Goal: Task Accomplishment & Management: Manage account settings

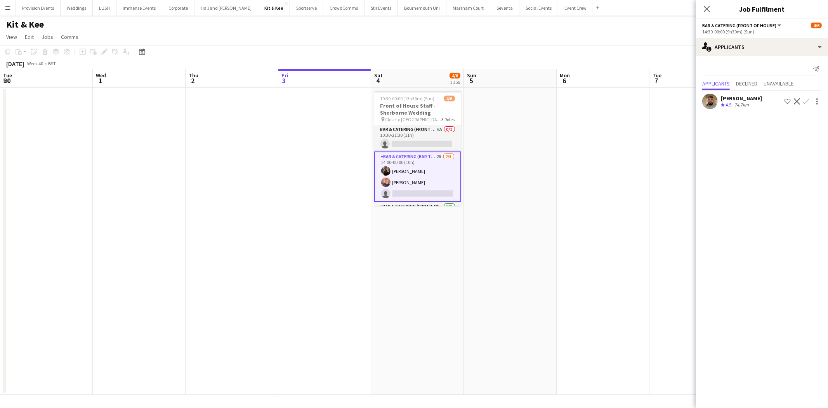
scroll to position [0, 185]
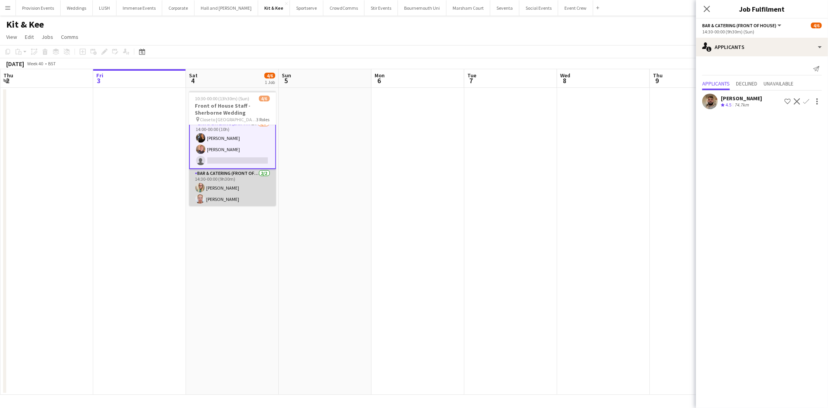
click at [252, 179] on app-card-role "Bar & Catering (Front of House) [DATE] 14:30-00:00 (9h30m) [PERSON_NAME] [PERSO…" at bounding box center [232, 188] width 87 height 38
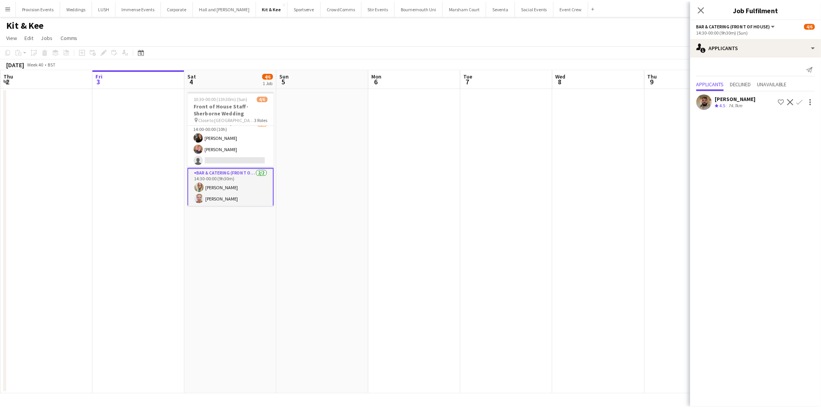
scroll to position [33, 0]
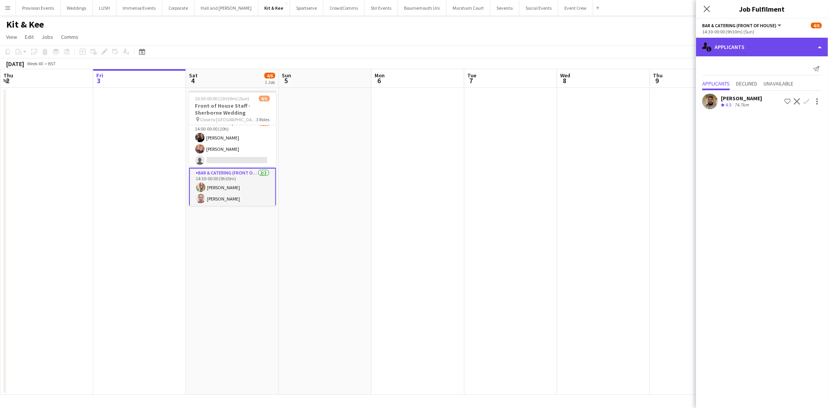
click at [738, 40] on div "single-neutral-actions-information Applicants" at bounding box center [762, 47] width 132 height 19
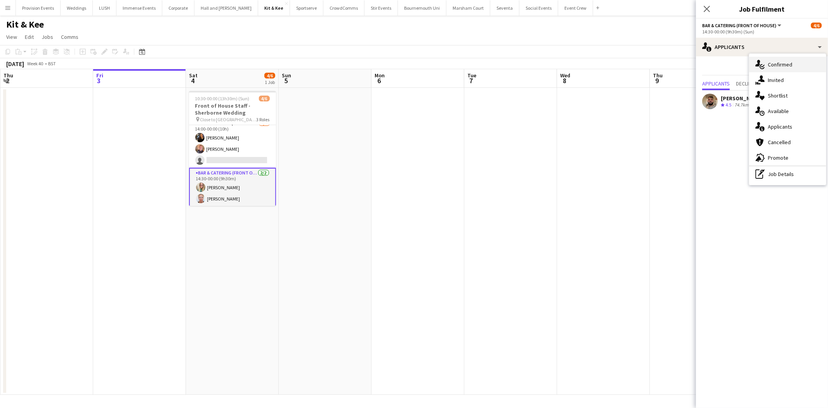
click at [770, 68] on div "single-neutral-actions-check-2 Confirmed" at bounding box center [787, 65] width 77 height 16
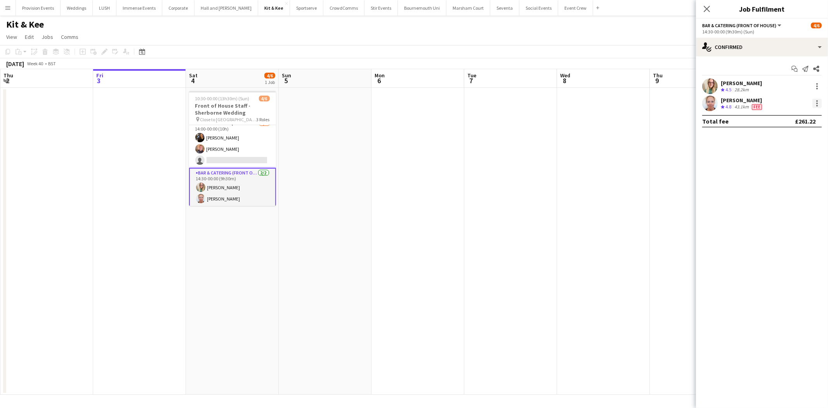
click at [814, 99] on div at bounding box center [816, 103] width 9 height 9
click at [791, 134] on span "Switch crew" at bounding box center [784, 136] width 33 height 7
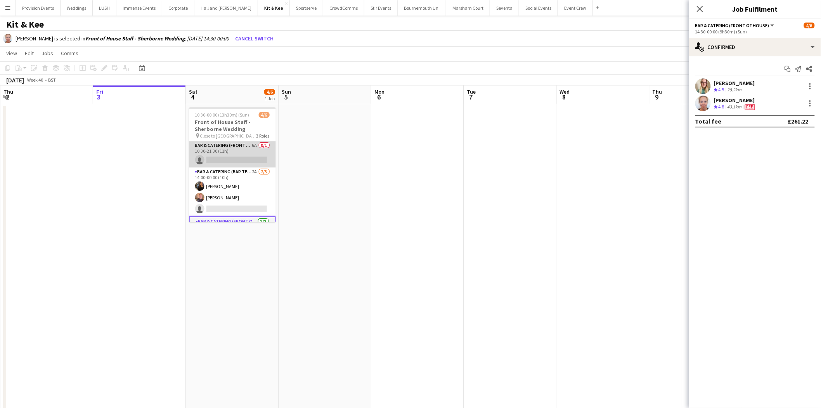
click at [257, 157] on app-card-role "Bar & Catering (Front of House) 6A 0/1 10:30-21:30 (11h) single-neutral-actions" at bounding box center [232, 154] width 87 height 26
click at [207, 146] on app-card-role "Bar & Catering (Front of House) 6A 0/1 10:30-21:30 (11h) single-neutral-actions" at bounding box center [232, 155] width 87 height 28
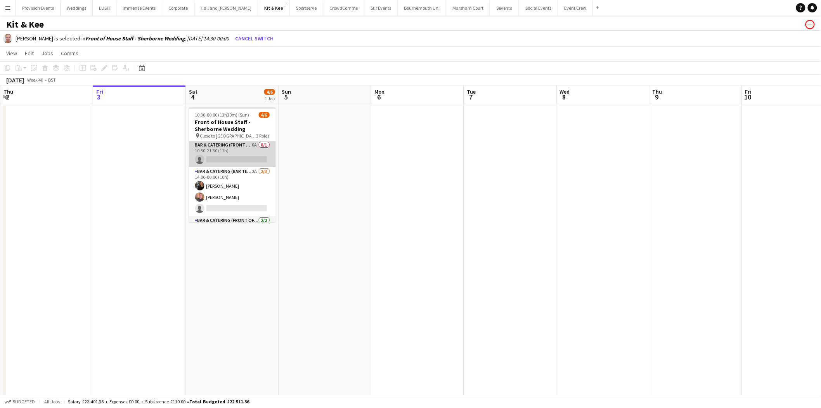
scroll to position [0, 0]
click at [207, 146] on app-card-role "Bar & Catering (Front of House) 6A 0/1 10:30-21:30 (11h) single-neutral-actions" at bounding box center [232, 154] width 87 height 26
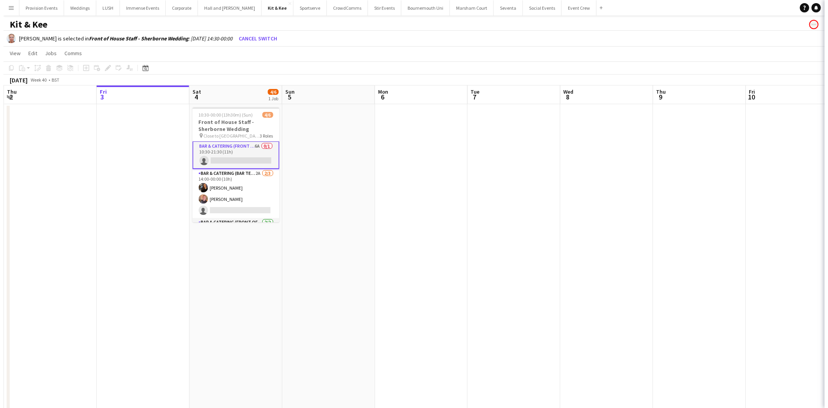
scroll to position [1, 0]
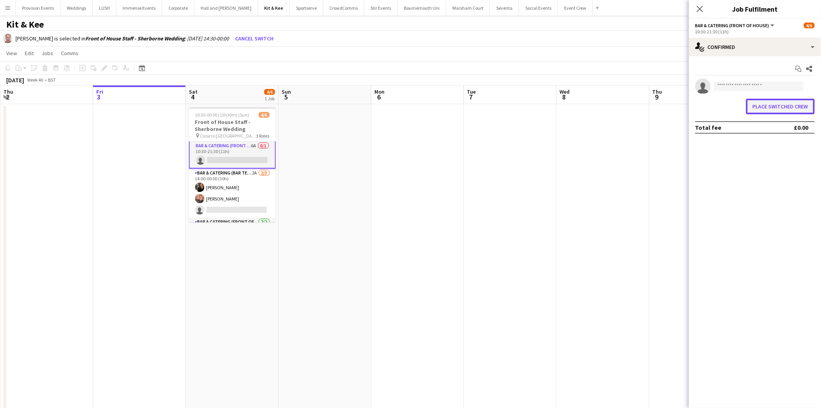
click at [779, 101] on button "Place switched crew" at bounding box center [780, 107] width 69 height 16
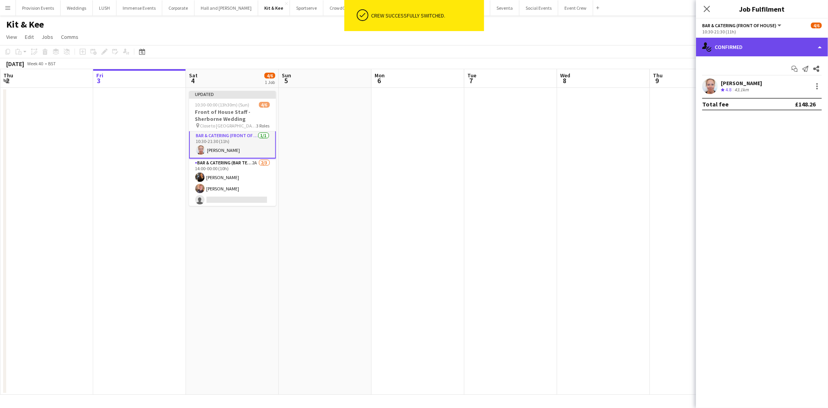
click at [789, 43] on div "single-neutral-actions-check-2 Confirmed" at bounding box center [762, 47] width 132 height 19
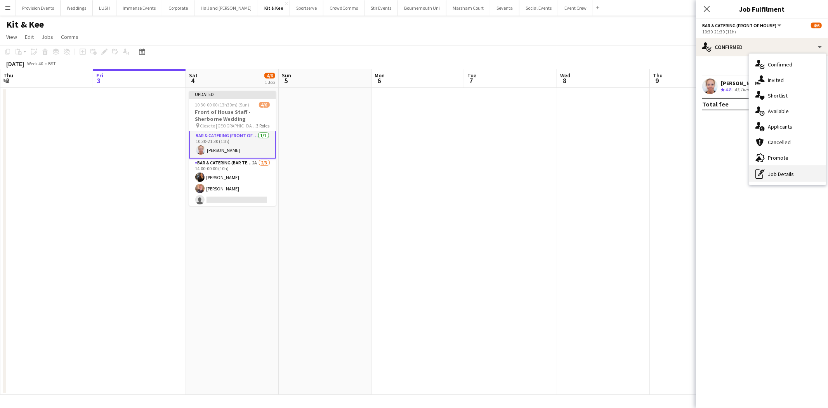
click at [764, 175] on icon "pen-write" at bounding box center [759, 173] width 9 height 9
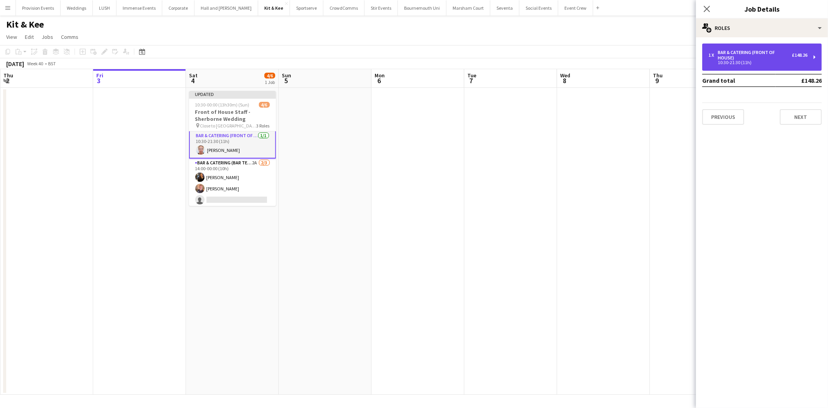
click at [727, 57] on div "Bar & Catering (Front of House)" at bounding box center [755, 55] width 74 height 11
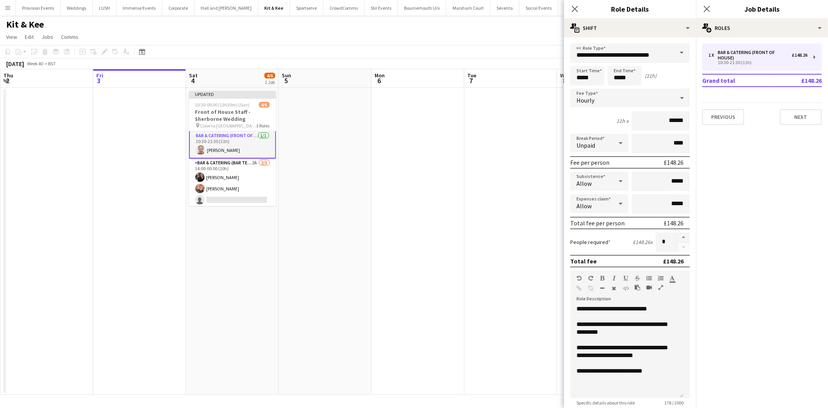
click at [606, 140] on div "Unpaid" at bounding box center [591, 143] width 43 height 19
click at [598, 159] on mat-option "Paid" at bounding box center [597, 163] width 55 height 19
click at [511, 210] on app-date-cell at bounding box center [510, 241] width 93 height 307
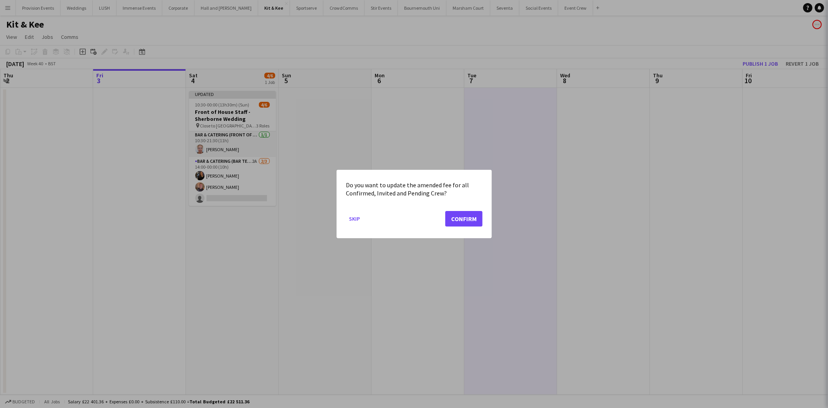
scroll to position [0, 0]
click at [481, 214] on button "Confirm" at bounding box center [463, 219] width 37 height 16
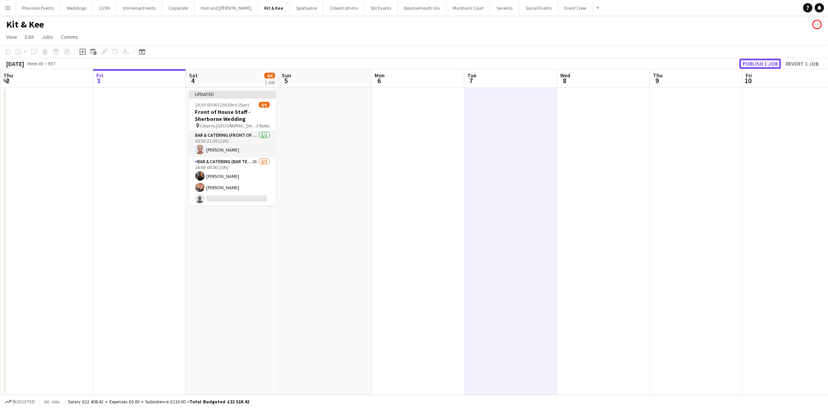
click at [752, 61] on button "Publish 1 job" at bounding box center [760, 64] width 42 height 10
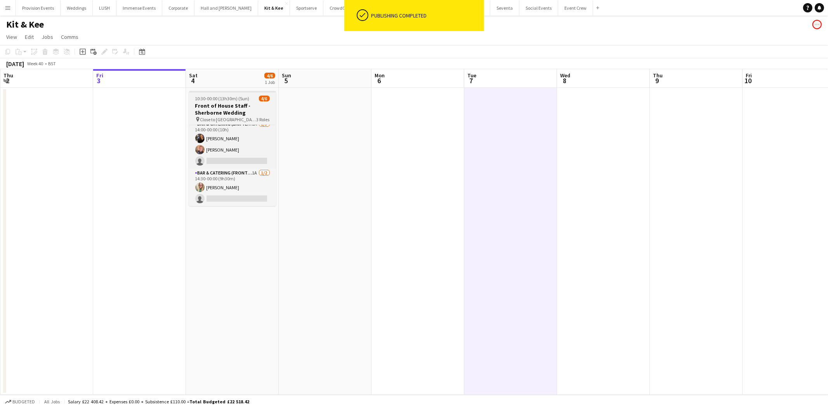
scroll to position [32, 0]
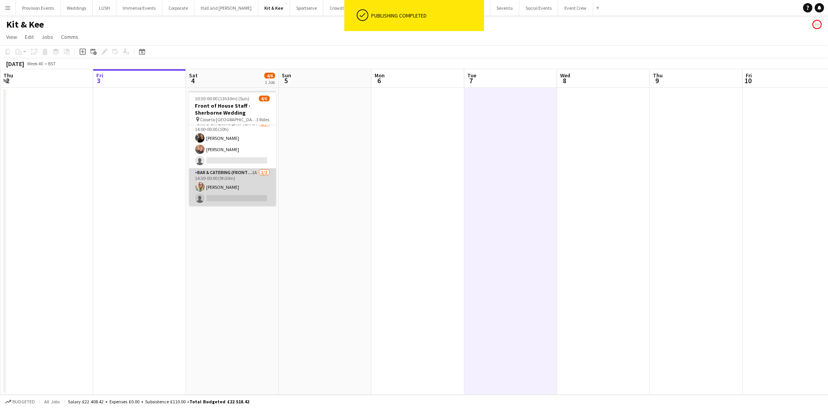
click at [247, 170] on app-card-role "Bar & Catering (Front of House) 1A [DATE] 14:30-00:00 (9h30m) [PERSON_NAME] sin…" at bounding box center [232, 187] width 87 height 38
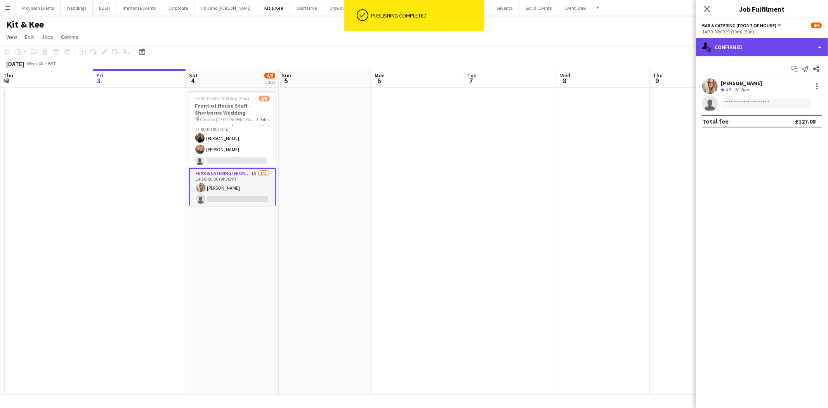
click at [794, 47] on div "single-neutral-actions-check-2 Confirmed" at bounding box center [762, 47] width 132 height 19
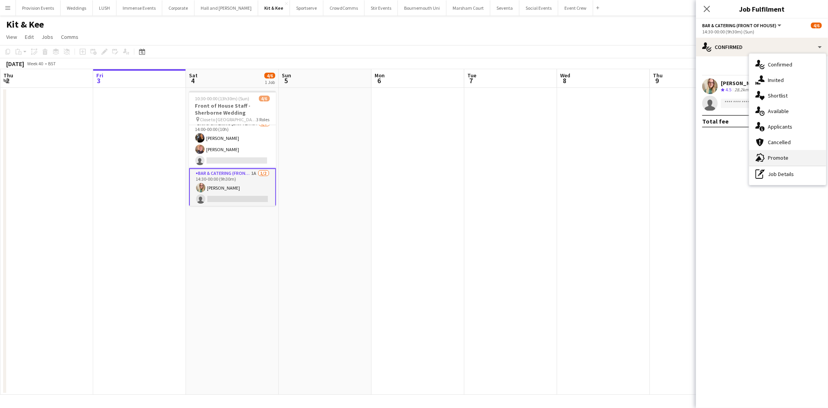
click at [769, 154] on span "Promote" at bounding box center [778, 157] width 21 height 7
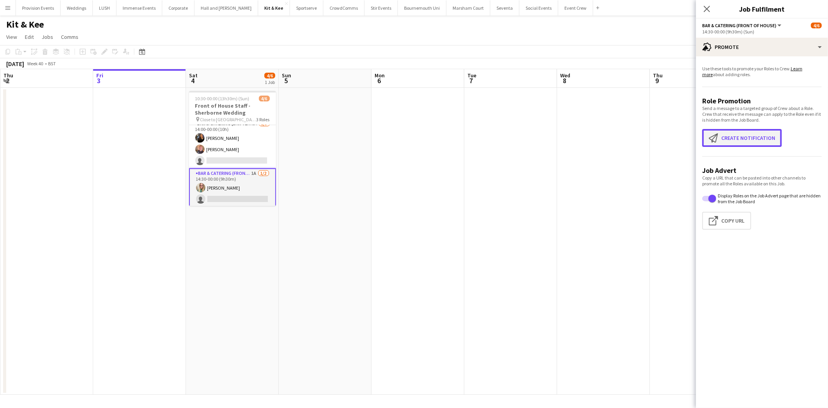
click at [746, 146] on button "Create notification Create notification" at bounding box center [742, 138] width 80 height 18
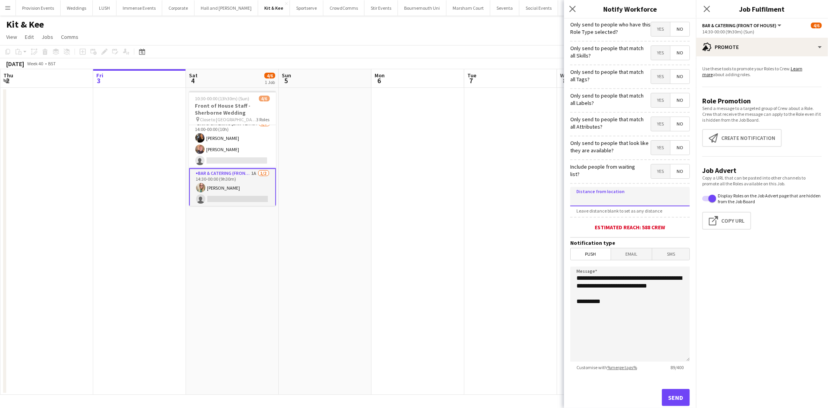
click at [625, 200] on input at bounding box center [630, 196] width 120 height 19
type input "*****"
click at [629, 259] on mat-button-toggle-group "Push Email SMS" at bounding box center [630, 254] width 120 height 12
click at [674, 395] on button "Send" at bounding box center [676, 397] width 28 height 17
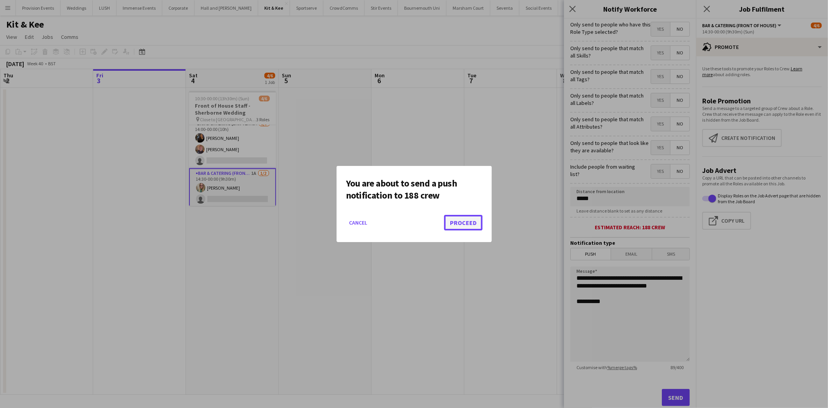
click at [457, 217] on button "Proceed" at bounding box center [463, 223] width 38 height 16
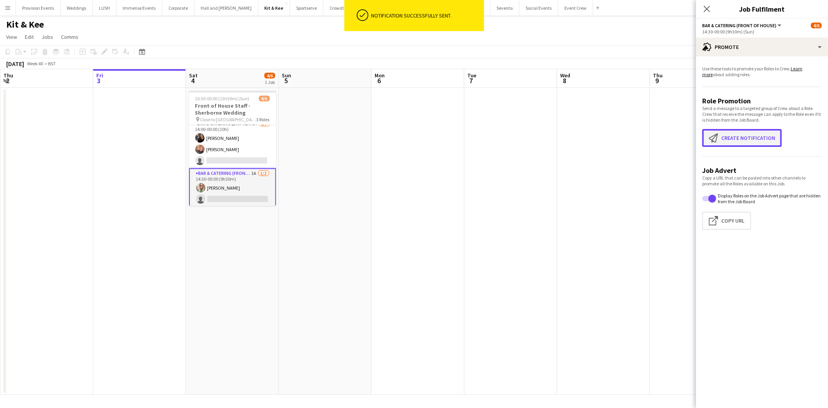
click at [752, 140] on button "Create notification Create notification" at bounding box center [742, 138] width 80 height 18
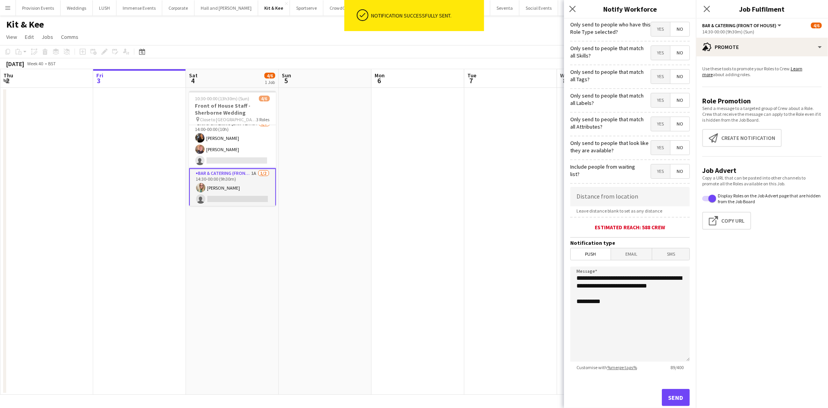
click at [616, 250] on span "Email" at bounding box center [631, 254] width 41 height 12
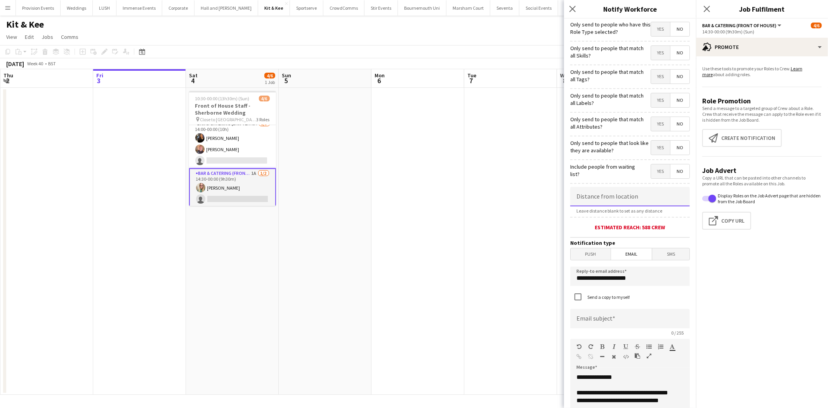
click at [597, 196] on input at bounding box center [630, 196] width 120 height 19
type input "*****"
click at [634, 279] on input "**********" at bounding box center [630, 275] width 120 height 19
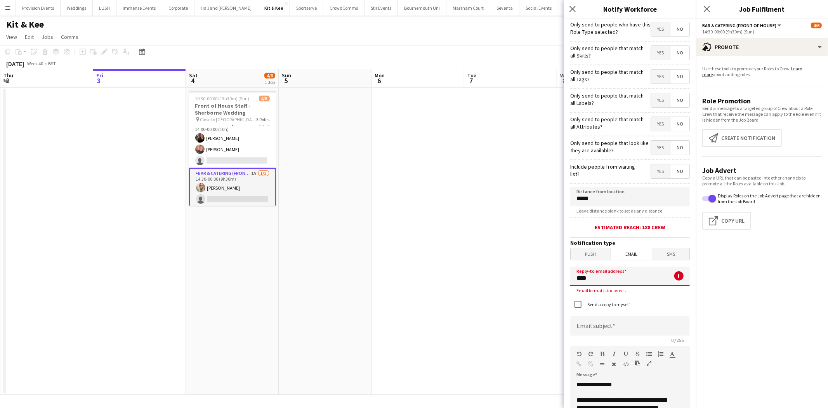
type input "**********"
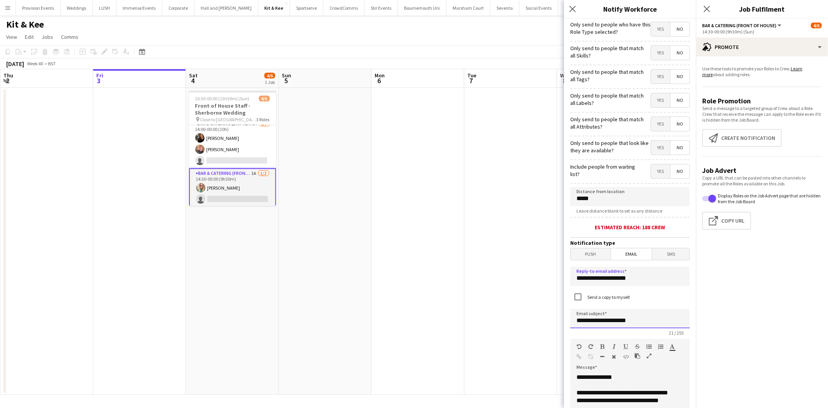
click at [622, 315] on input "**********" at bounding box center [630, 318] width 120 height 19
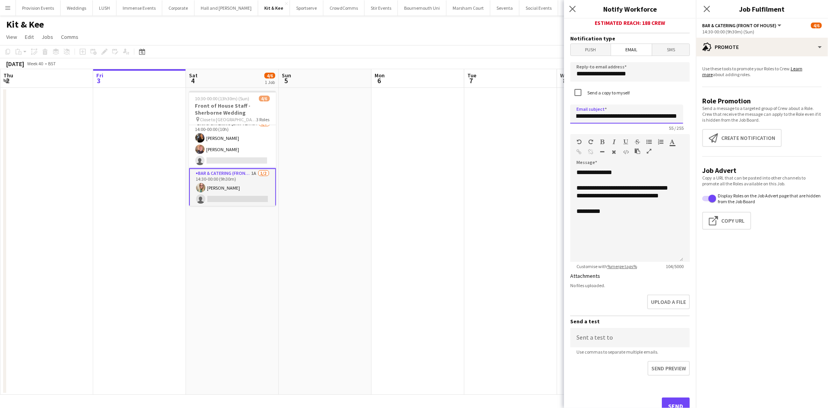
scroll to position [219, 0]
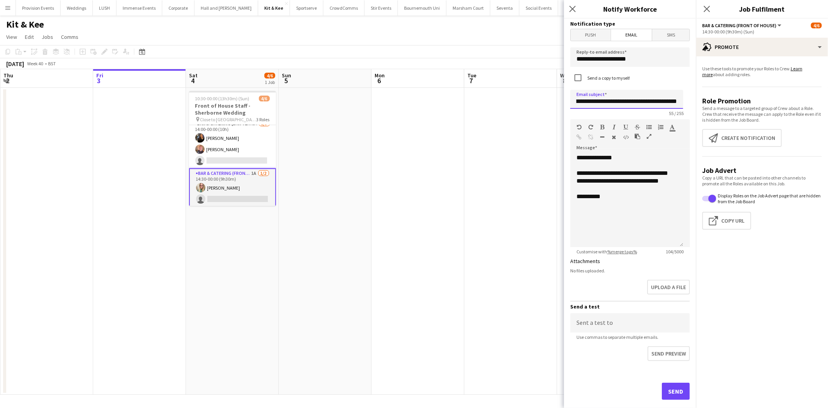
type input "**********"
click at [673, 386] on button "Send" at bounding box center [676, 390] width 28 height 17
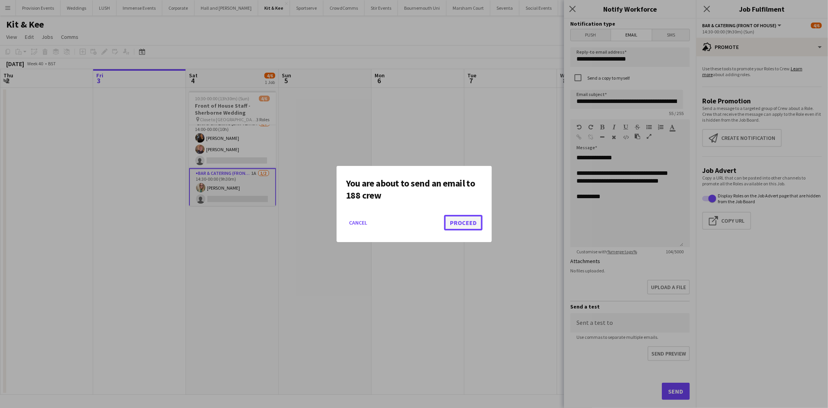
click at [467, 220] on button "Proceed" at bounding box center [463, 223] width 38 height 16
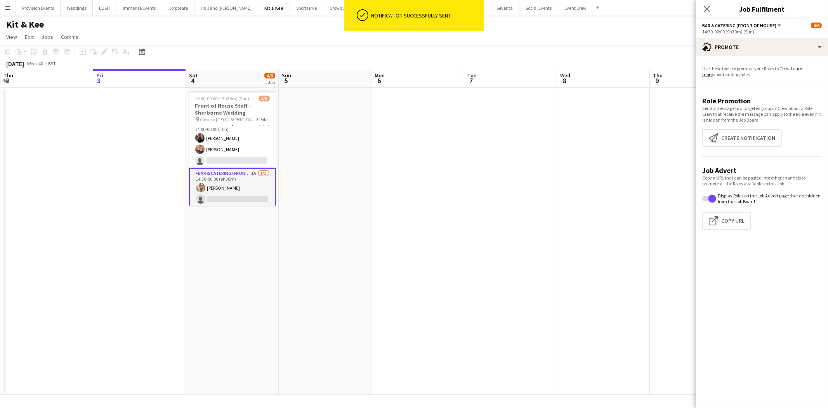
click at [627, 127] on app-date-cell at bounding box center [603, 241] width 93 height 307
